Goal: Task Accomplishment & Management: Manage account settings

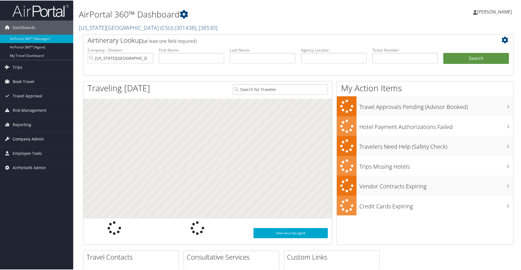
click at [24, 138] on span "Company Admin" at bounding box center [28, 138] width 31 height 14
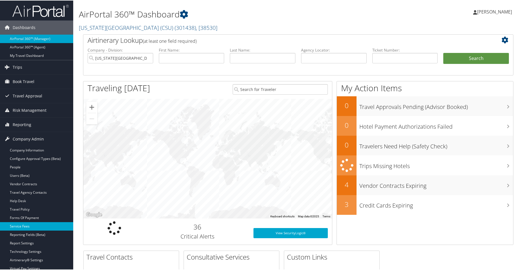
click at [22, 226] on link "Service Fees" at bounding box center [36, 226] width 73 height 8
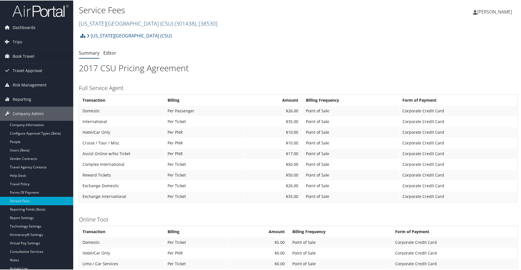
click at [175, 24] on span "( 301438 )" at bounding box center [185, 23] width 21 height 8
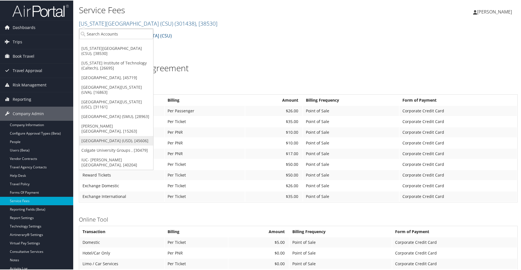
click at [116, 135] on link "[GEOGRAPHIC_DATA] (USD), [45606]" at bounding box center [116, 140] width 74 height 10
